Goal: Transaction & Acquisition: Purchase product/service

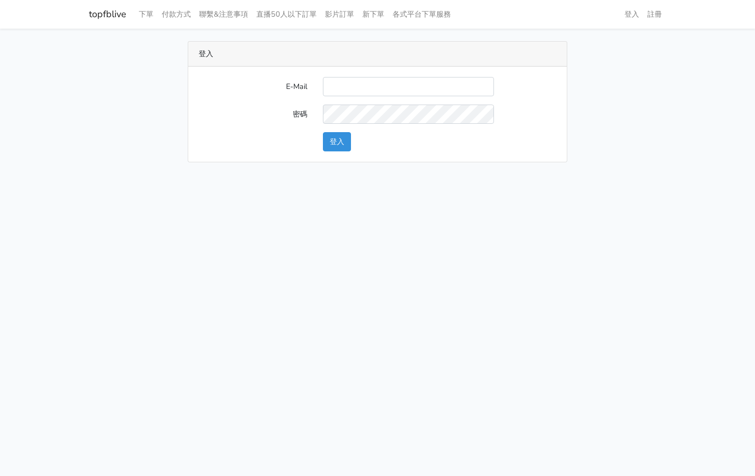
type input "[EMAIL_ADDRESS][PERSON_NAME][DOMAIN_NAME]"
click at [335, 141] on button "登入" at bounding box center [337, 141] width 28 height 19
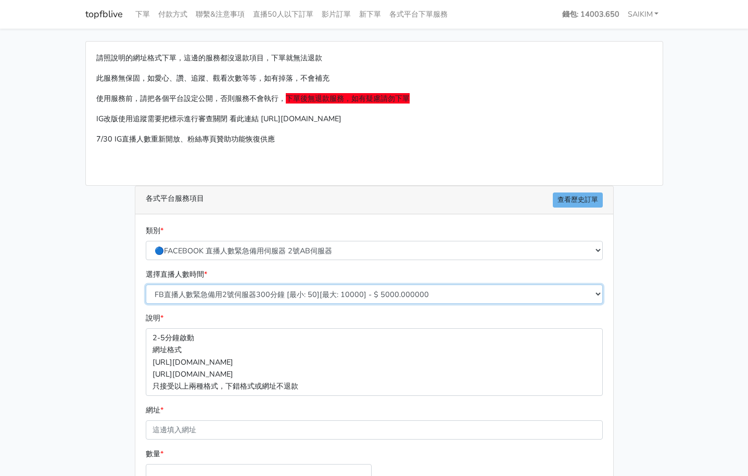
click at [288, 288] on select "FB直播人數緊急備用2號伺服器300分鐘 [最小: 50][最大: 10000] - $ 5000.000000 FB直播人數緊急備用2號伺服器60分鐘 [最…" at bounding box center [374, 294] width 457 height 19
select select "575"
click at [146, 285] on select "FB直播人數緊急備用2號伺服器300分鐘 [最小: 50][最大: 10000] - $ 5000.000000 FB直播人數緊急備用2號伺服器60分鐘 [最…" at bounding box center [374, 294] width 457 height 19
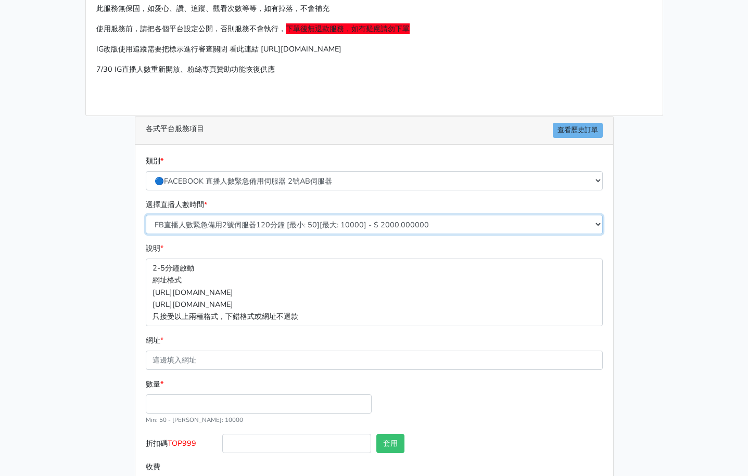
scroll to position [113, 0]
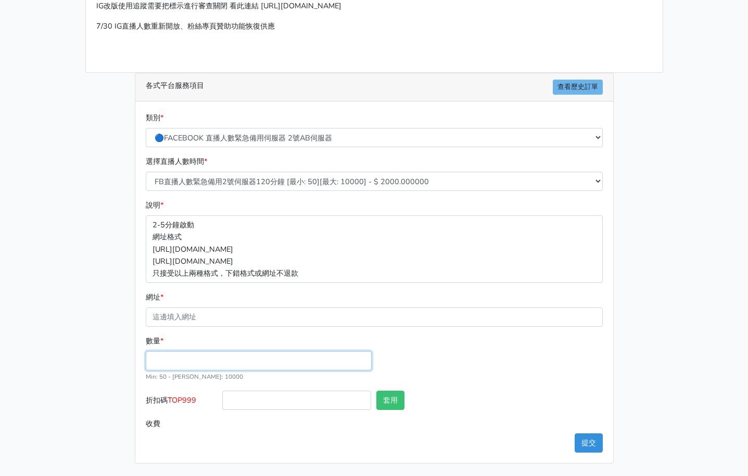
click at [245, 367] on input "數量 *" at bounding box center [259, 360] width 226 height 19
type input "300"
type input "600.000"
click at [191, 396] on span "TOP999" at bounding box center [182, 400] width 29 height 10
click at [222, 396] on input "折扣碼 TOP999" at bounding box center [296, 400] width 149 height 19
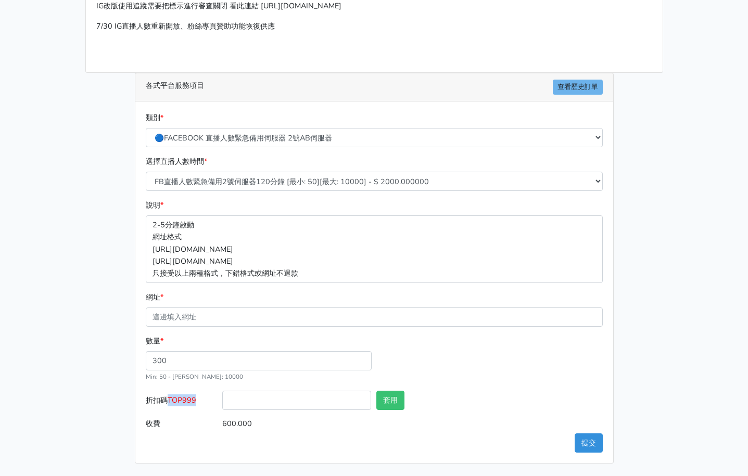
click at [191, 396] on span "TOP999" at bounding box center [182, 400] width 29 height 10
click at [222, 396] on input "折扣碼 TOP999" at bounding box center [296, 400] width 149 height 19
copy span "TOP999"
click at [259, 402] on input "折扣碼 TOP999" at bounding box center [296, 400] width 149 height 19
paste input "TOP999"
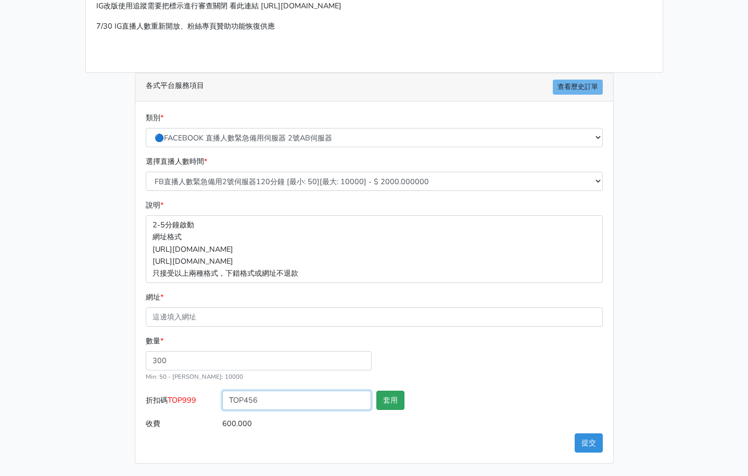
type input "TOP456"
click at [389, 398] on button "套用" at bounding box center [390, 400] width 28 height 19
type input "套用成功"
type input "576.000"
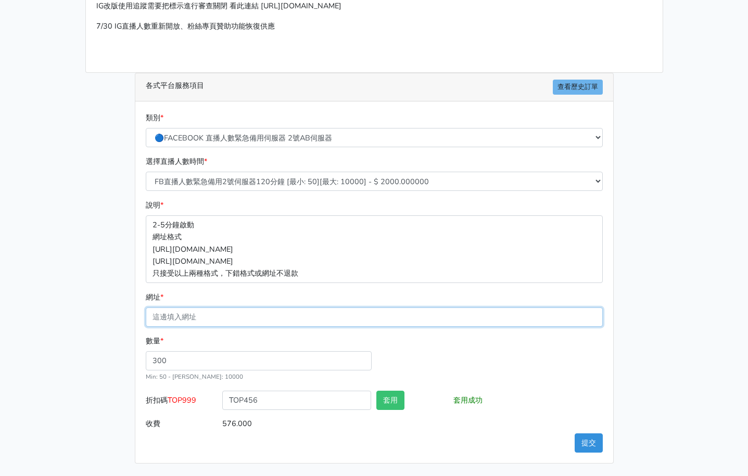
click at [180, 317] on input "網址 *" at bounding box center [374, 316] width 457 height 19
paste input "[URL][DOMAIN_NAME]"
type input "[URL][DOMAIN_NAME]"
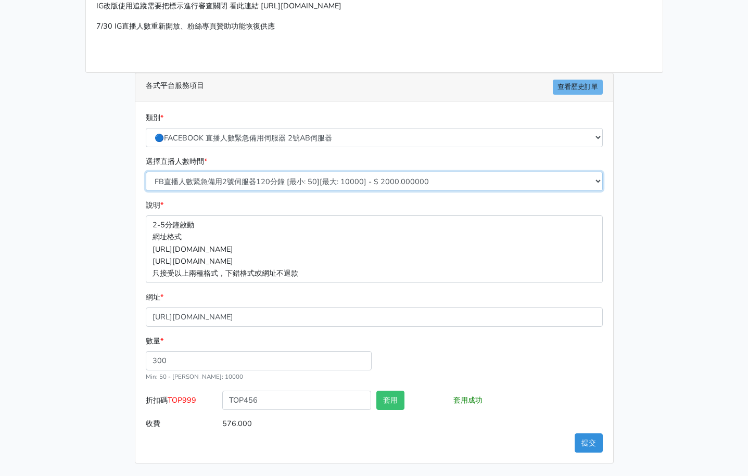
click at [293, 181] on select "FB直播人數緊急備用2號伺服器300分鐘 [最小: 50][最大: 10000] - $ 5000.000000 FB直播人數緊急備用2號伺服器60分鐘 [最…" at bounding box center [374, 181] width 457 height 19
select select "576"
click at [146, 172] on select "FB直播人數緊急備用2號伺服器300分鐘 [最小: 50][最大: 10000] - $ 5000.000000 FB直播人數緊急備用2號伺服器60分鐘 [最…" at bounding box center [374, 181] width 457 height 19
type input "720.000"
click at [307, 186] on select "FB直播人數緊急備用2號伺服器300分鐘 [最小: 50][最大: 10000] - $ 5000.000000 FB直播人數緊急備用2號伺服器60分鐘 [最…" at bounding box center [374, 181] width 457 height 19
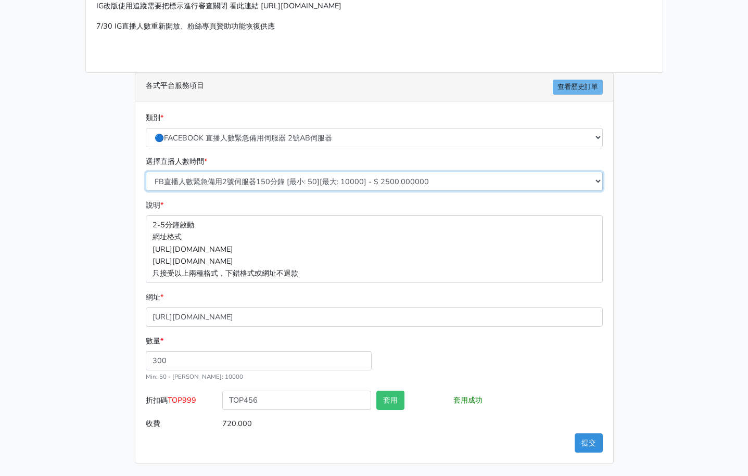
select select "574"
click at [146, 172] on select "FB直播人數緊急備用2號伺服器300分鐘 [最小: 50][最大: 10000] - $ 5000.000000 FB直播人數緊急備用2號伺服器60分鐘 [最…" at bounding box center [374, 181] width 457 height 19
type input "432.000"
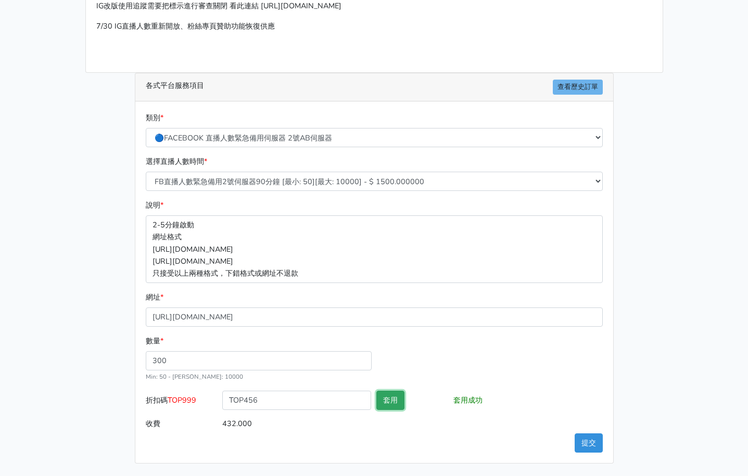
click at [389, 408] on button "套用" at bounding box center [390, 400] width 28 height 19
click at [587, 446] on button "提交" at bounding box center [588, 442] width 28 height 19
